Goal: Communication & Community: Ask a question

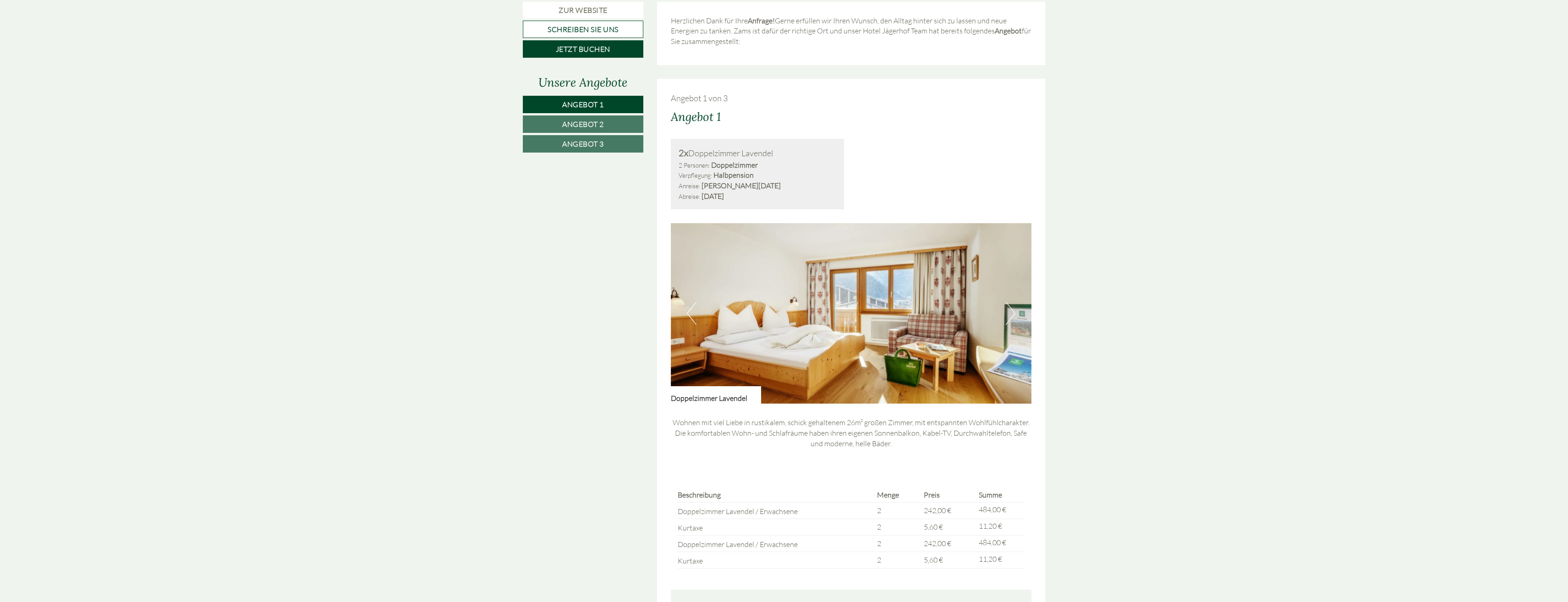
scroll to position [779, 0]
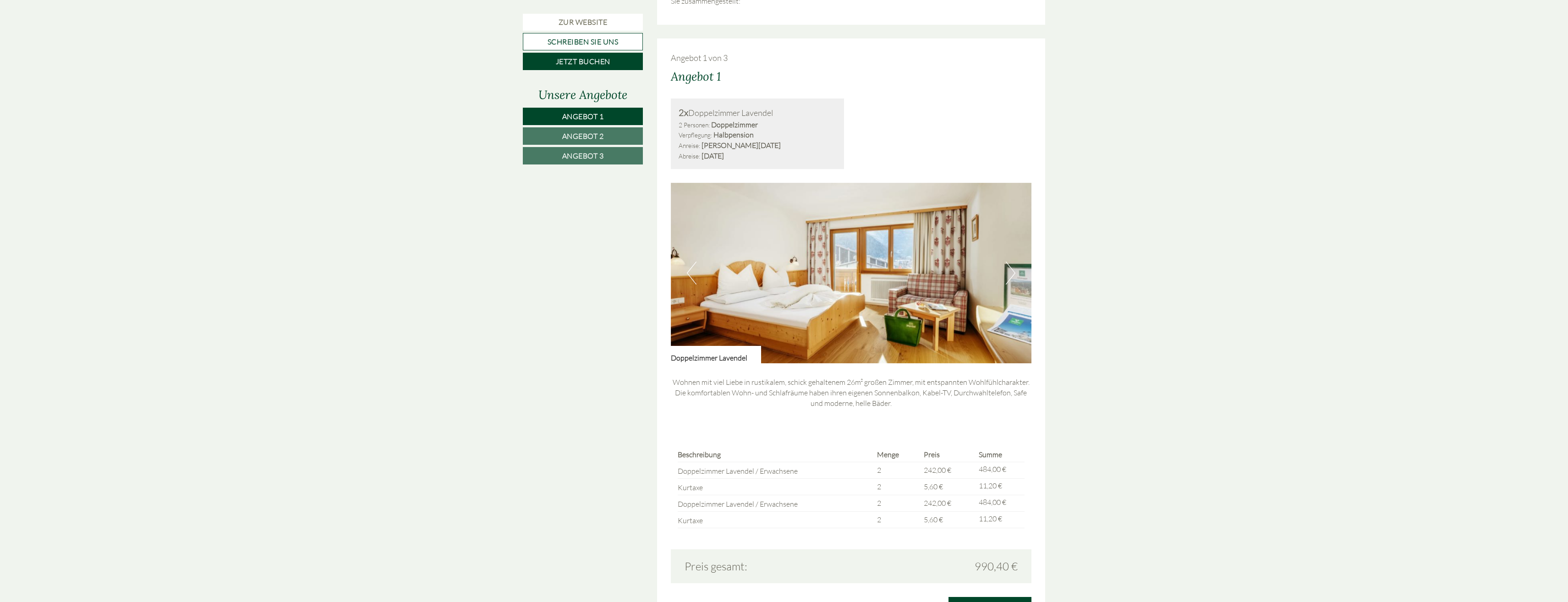
click at [1011, 271] on button "Next" at bounding box center [1010, 273] width 10 height 23
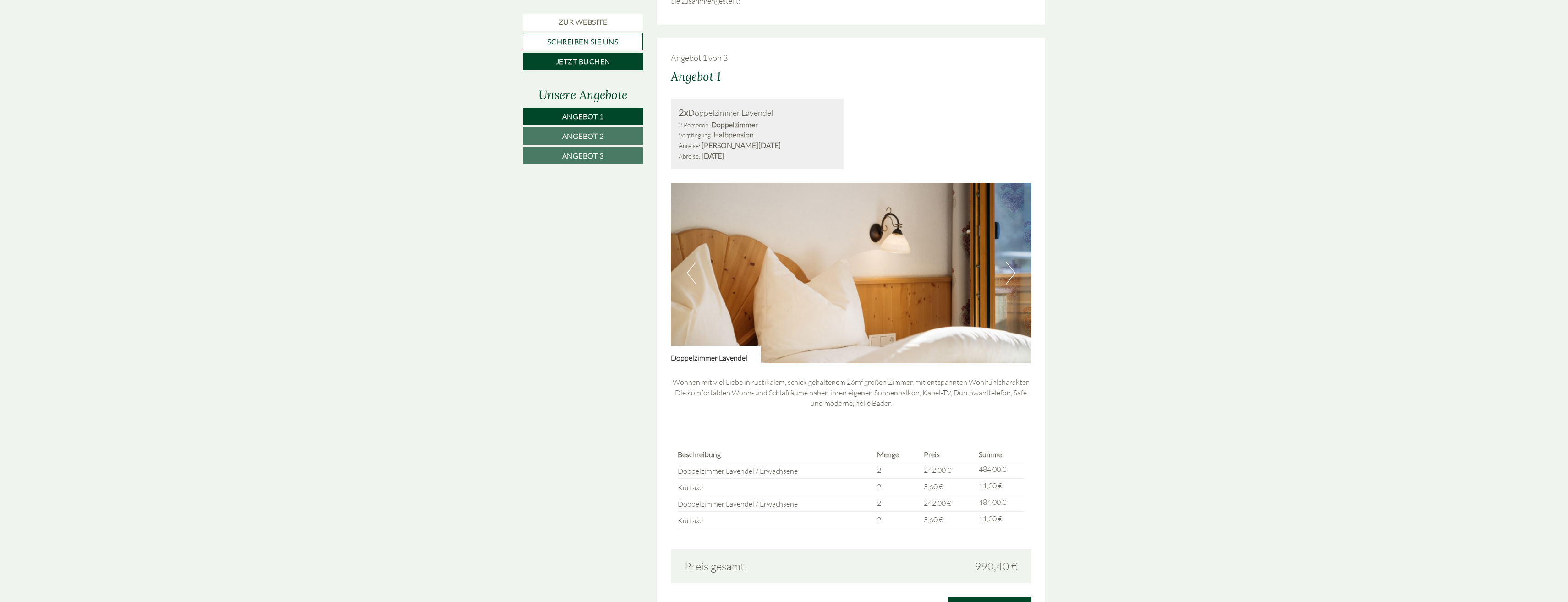
click at [1011, 271] on button "Next" at bounding box center [1010, 273] width 10 height 23
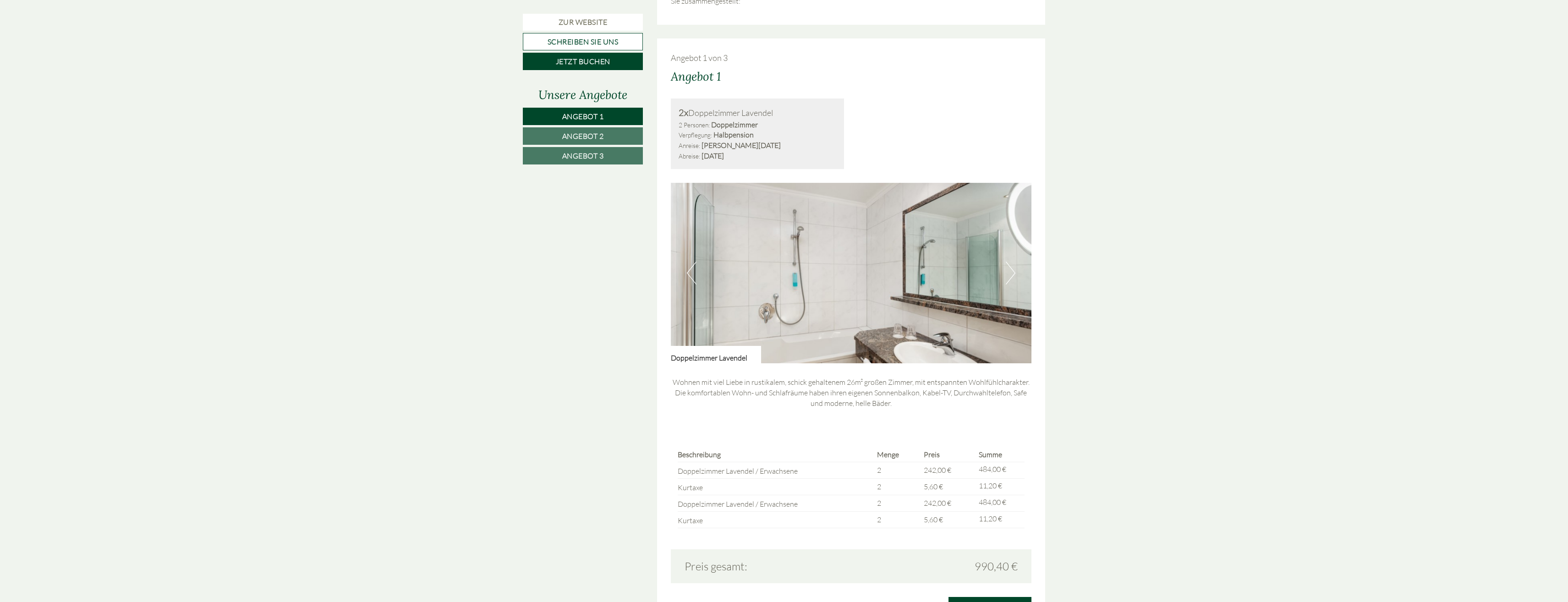
click at [1011, 271] on button "Next" at bounding box center [1010, 273] width 10 height 23
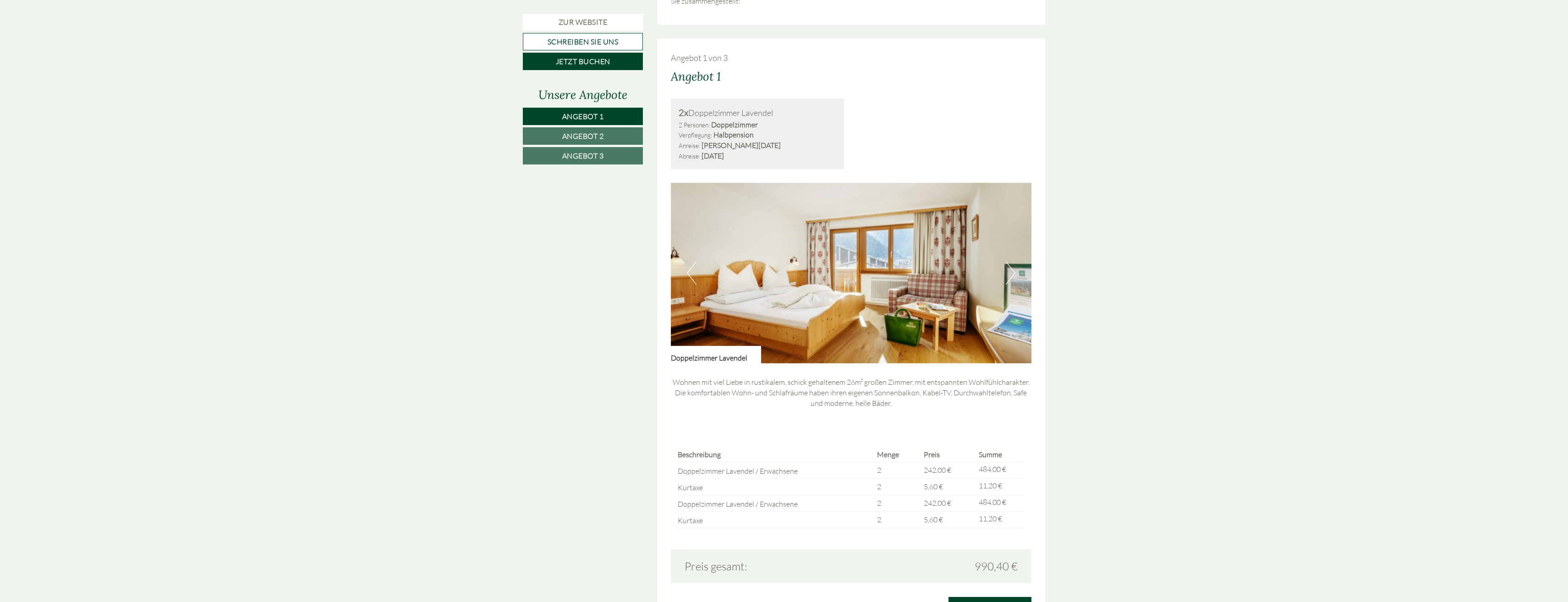
click at [1015, 272] on button "Next" at bounding box center [1010, 273] width 10 height 23
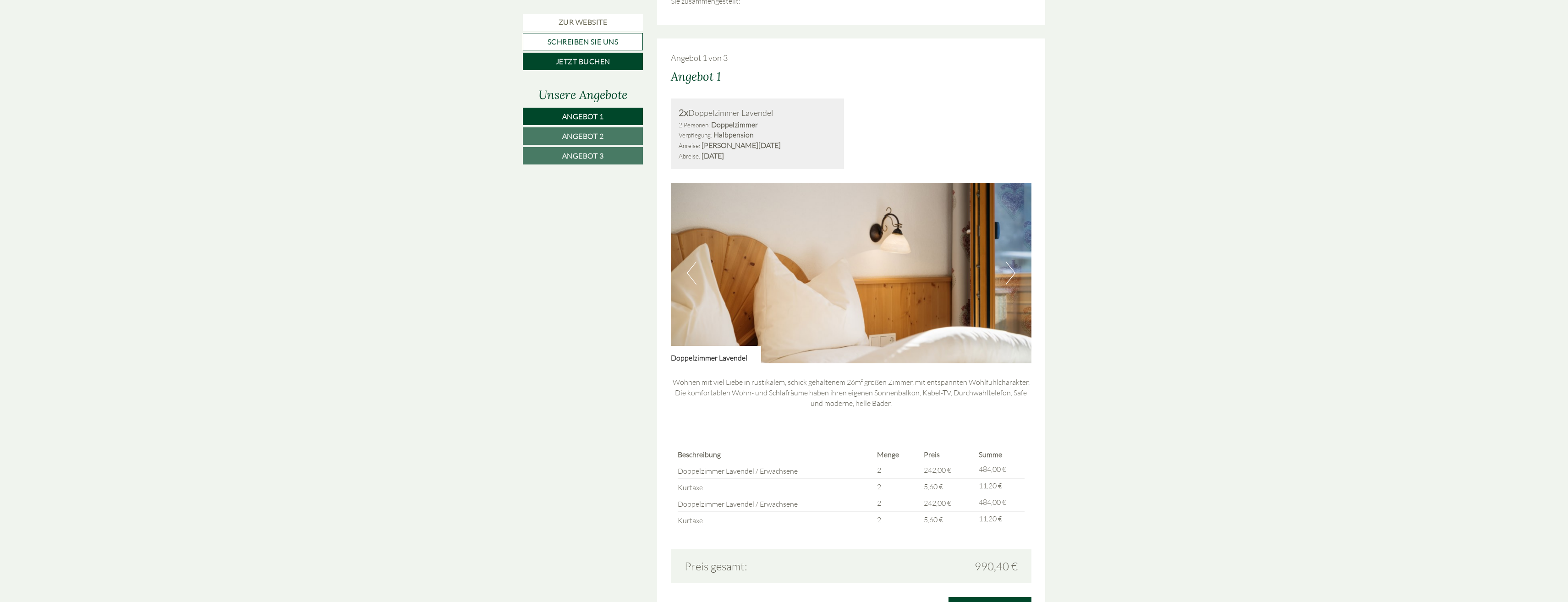
click at [1015, 272] on button "Next" at bounding box center [1010, 273] width 10 height 23
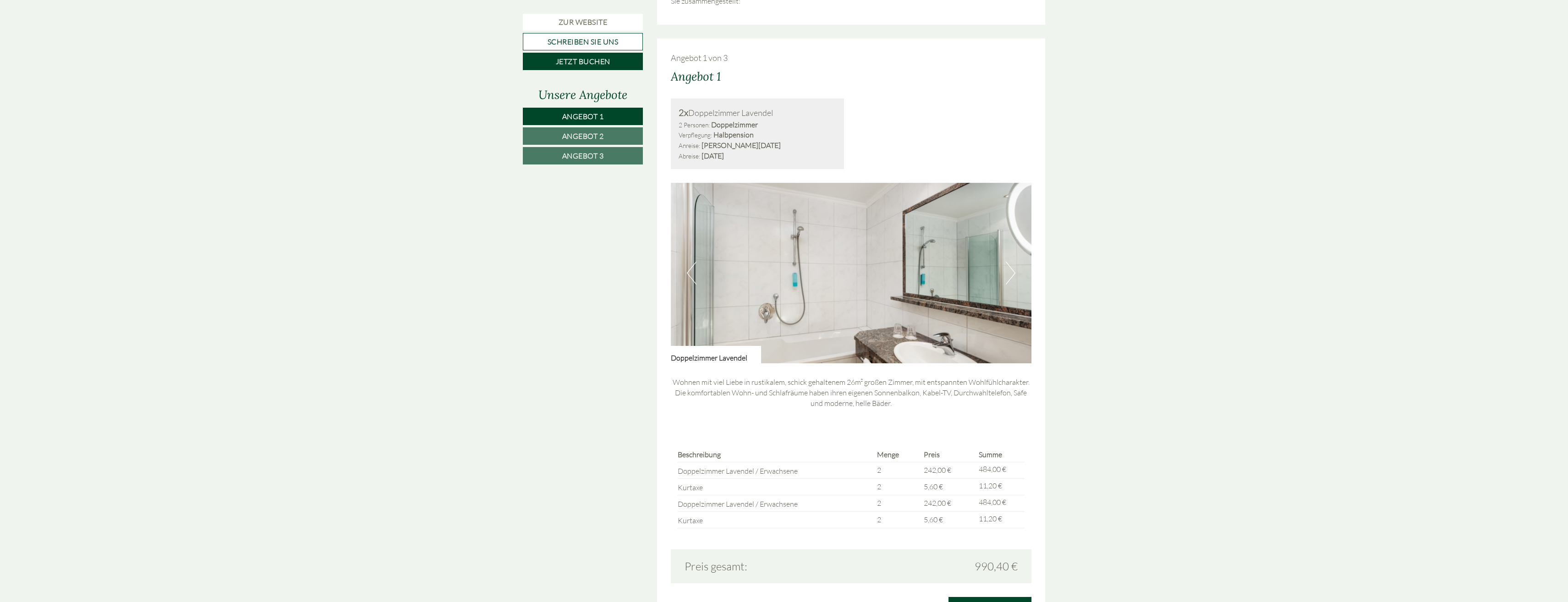
click at [1015, 272] on button "Next" at bounding box center [1010, 273] width 10 height 23
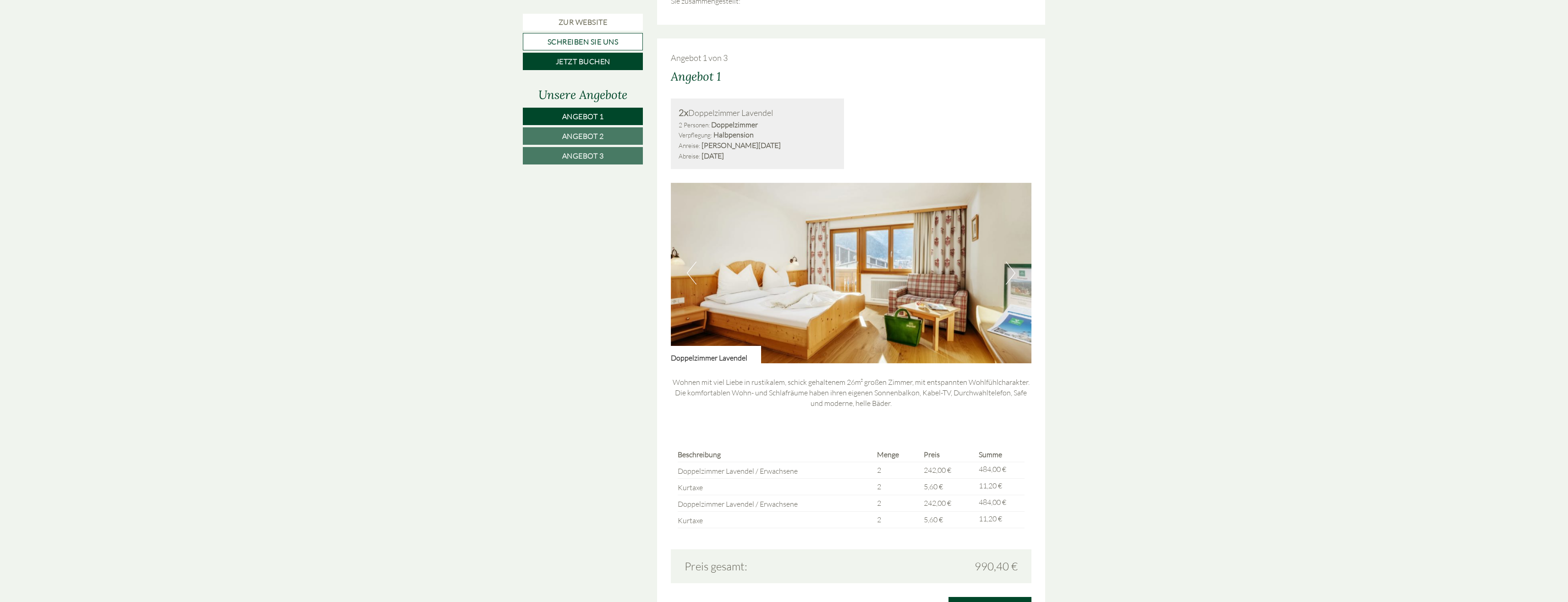
click at [580, 137] on span "Angebot 2" at bounding box center [583, 136] width 42 height 9
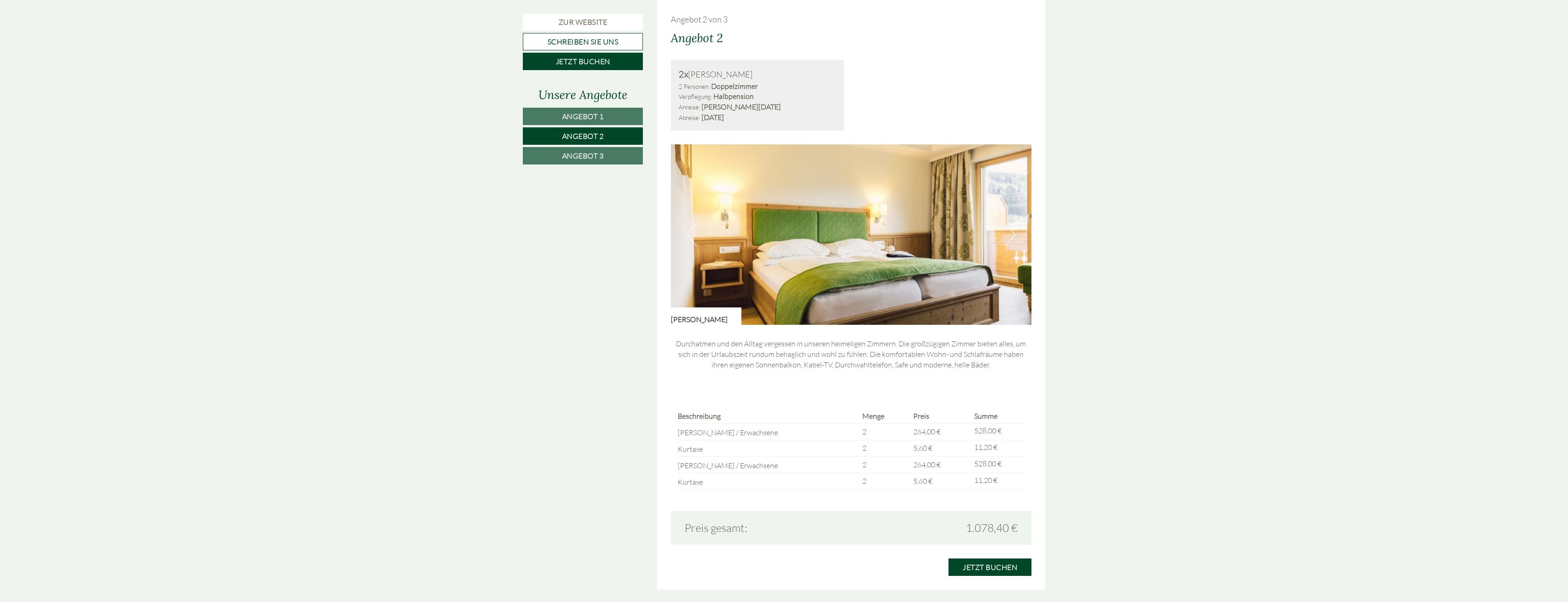
click at [573, 156] on span "Angebot 3" at bounding box center [583, 155] width 42 height 9
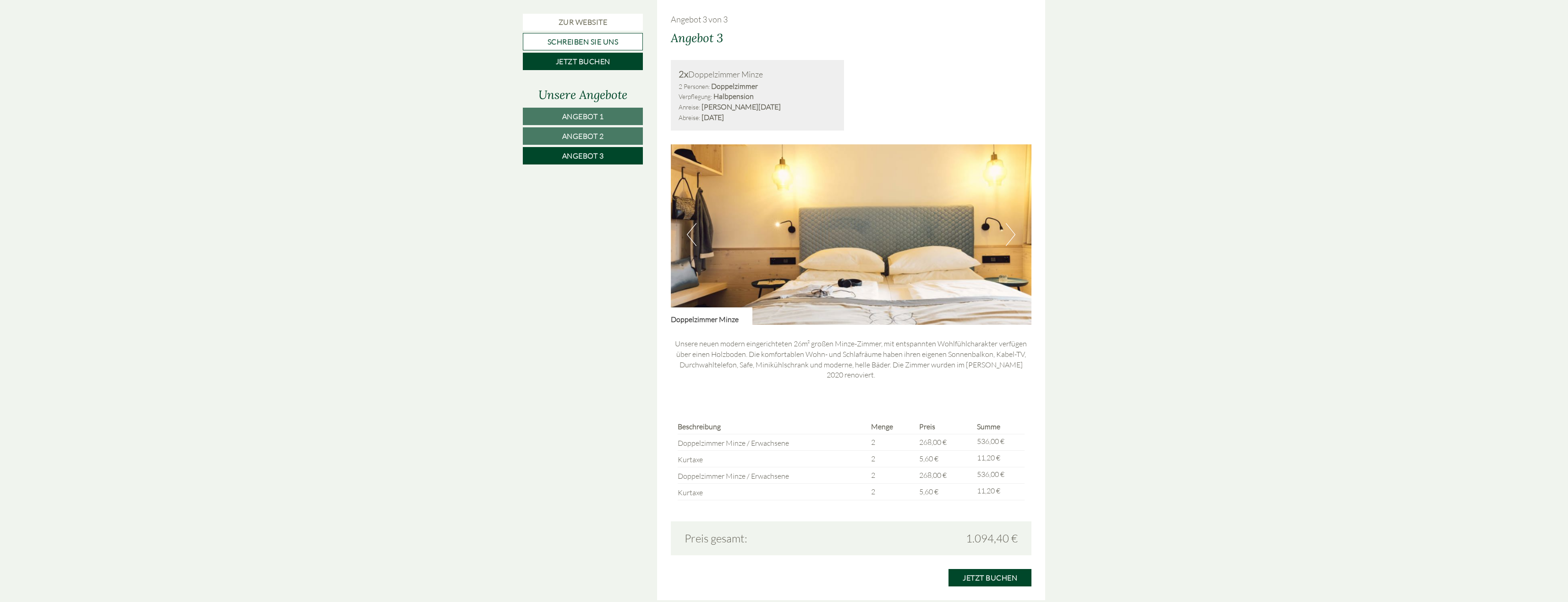
click at [559, 117] on link "Angebot 1" at bounding box center [583, 116] width 120 height 18
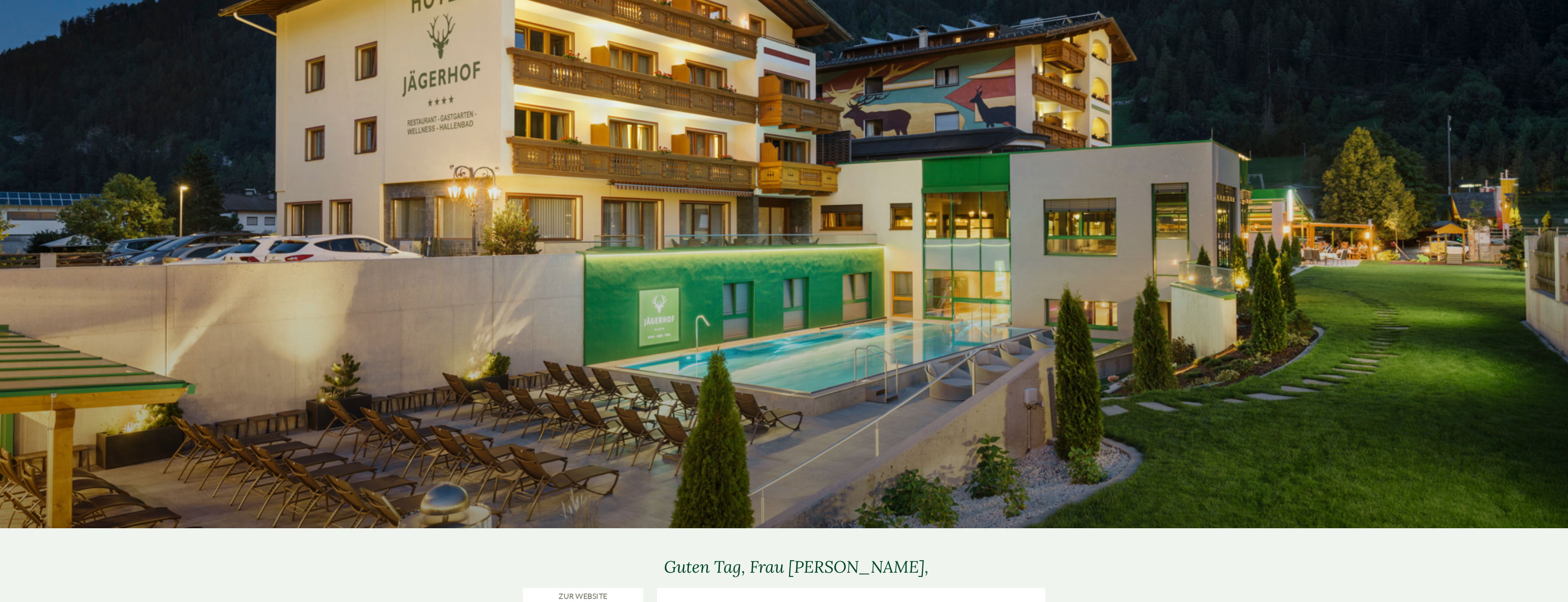
scroll to position [0, 0]
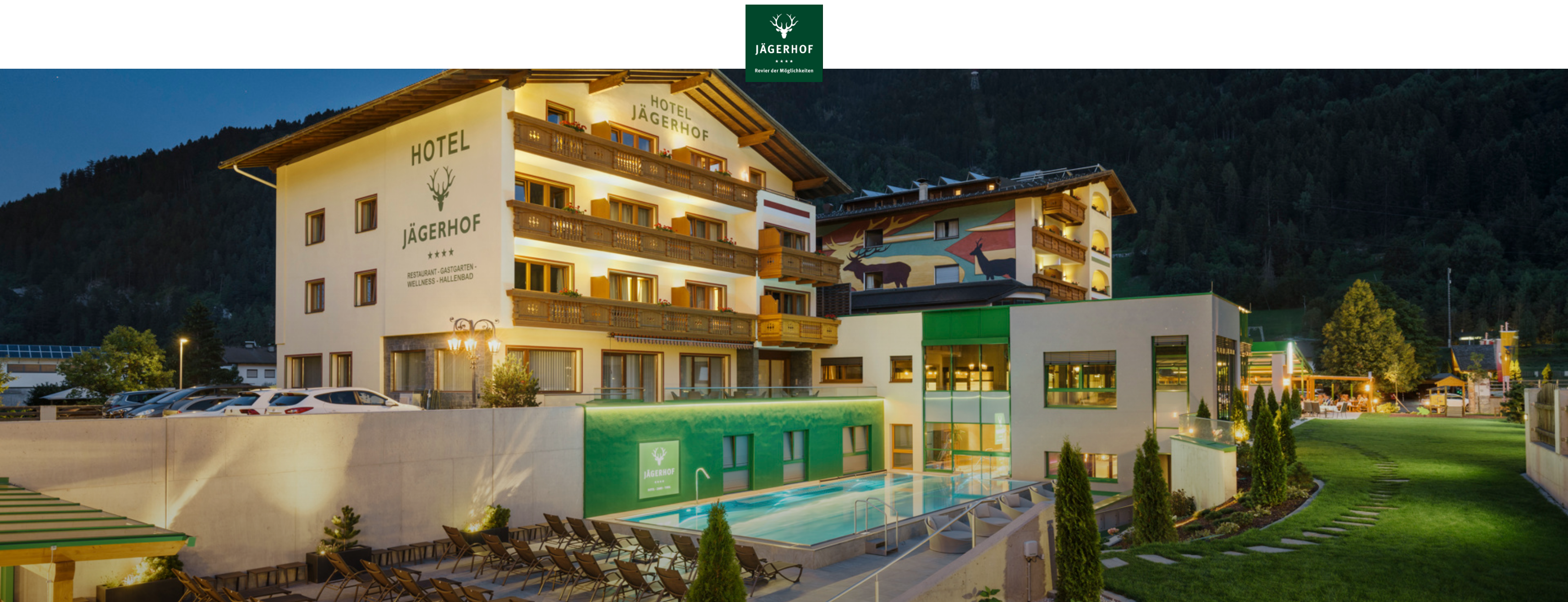
drag, startPoint x: 806, startPoint y: 160, endPoint x: 677, endPoint y: 97, distance: 143.6
click at [805, 160] on div at bounding box center [784, 375] width 1568 height 612
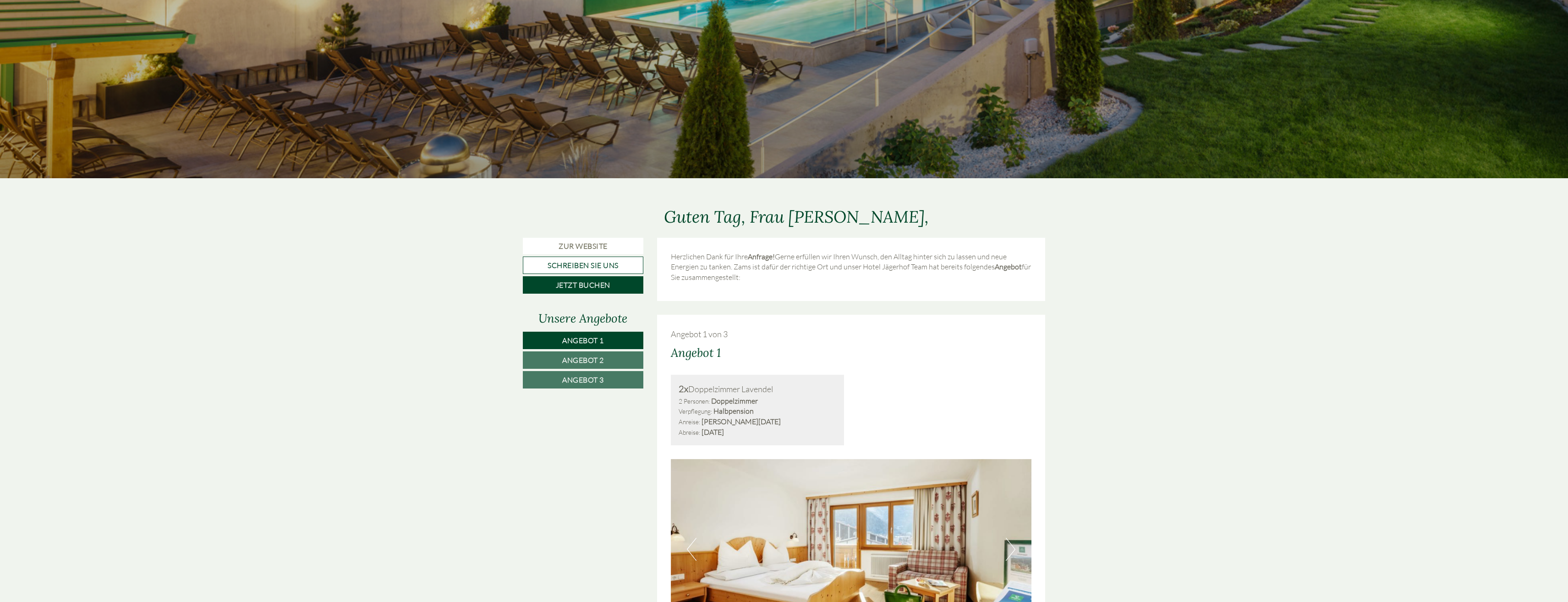
scroll to position [550, 0]
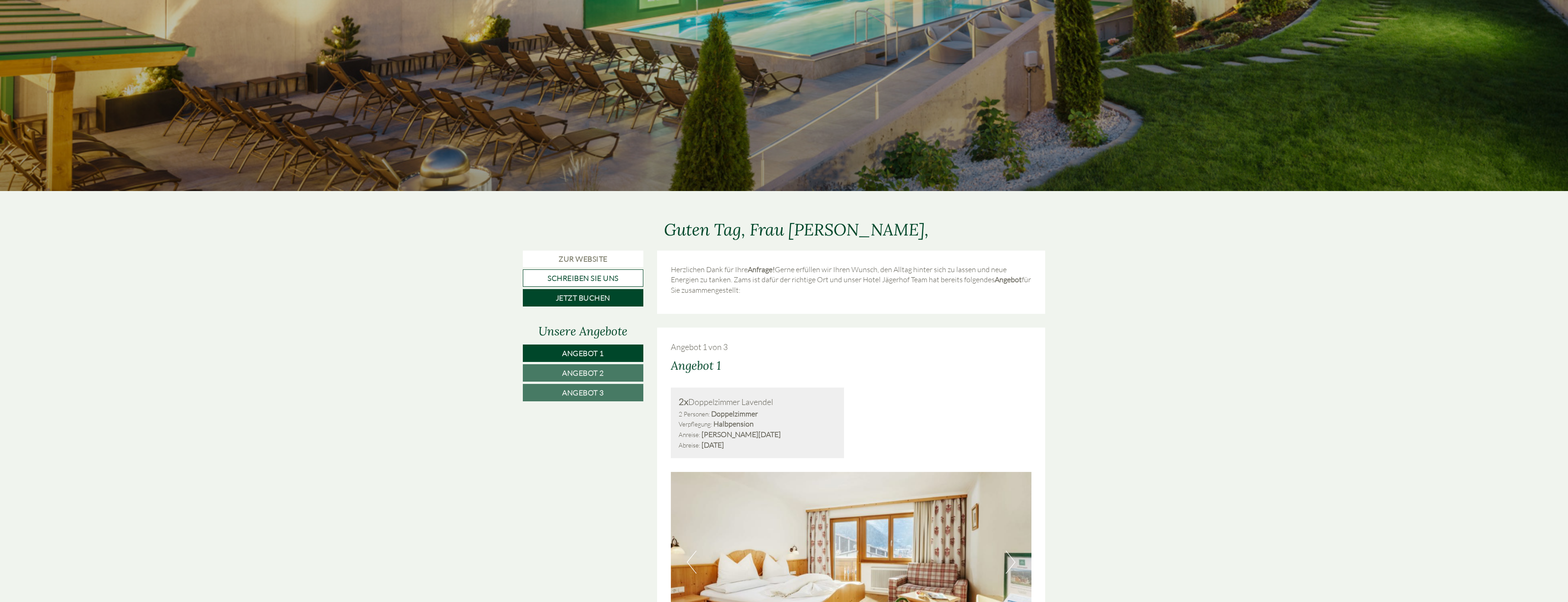
scroll to position [596, 0]
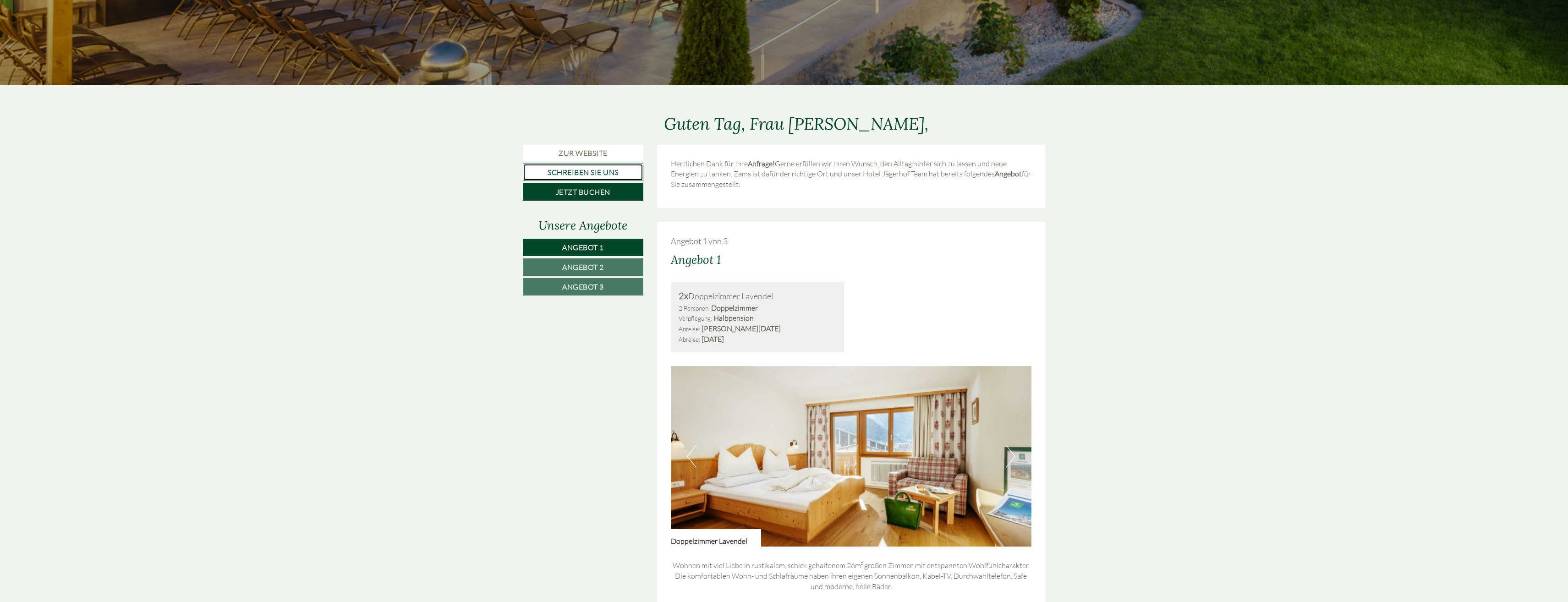
click at [568, 170] on link "Schreiben Sie uns" at bounding box center [583, 172] width 121 height 18
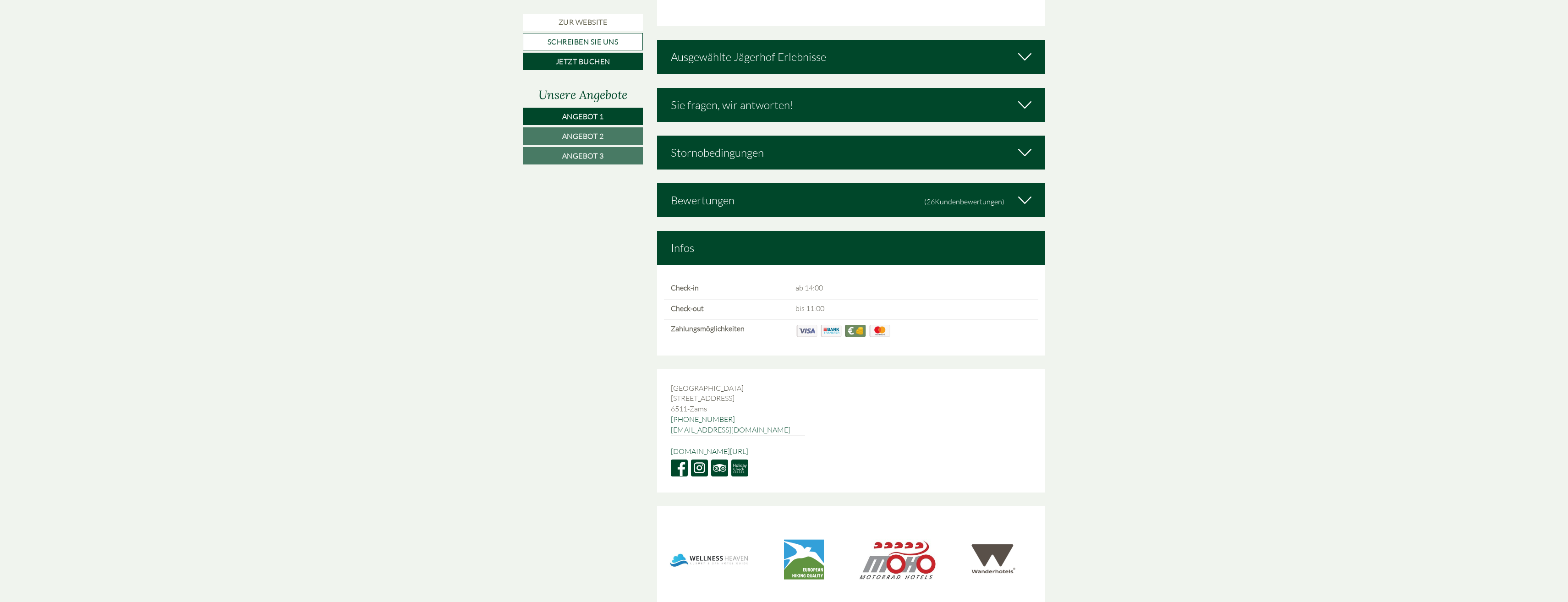
scroll to position [3484, 0]
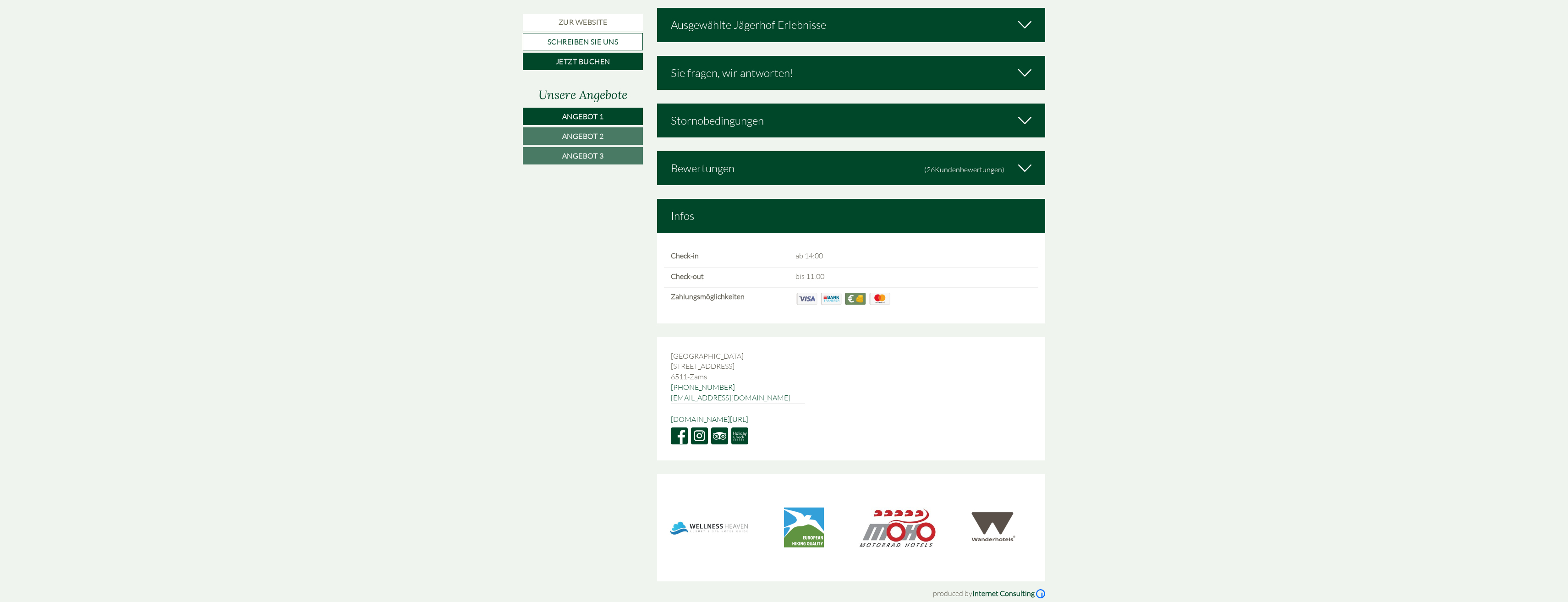
click at [760, 65] on div "Sie fragen, wir antworten!" at bounding box center [851, 73] width 388 height 34
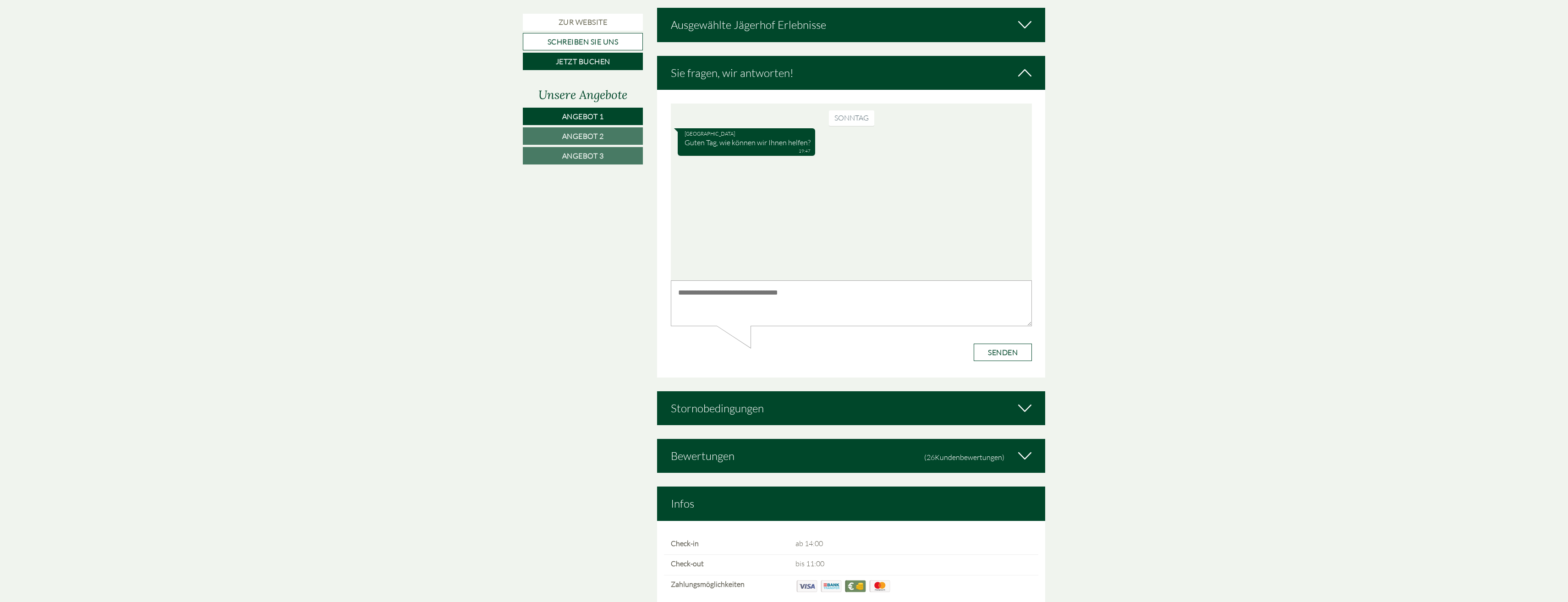
click at [709, 294] on textarea at bounding box center [850, 303] width 361 height 46
type textarea "**********"
click at [992, 353] on button "Senden" at bounding box center [1003, 352] width 58 height 18
